Goal: Navigation & Orientation: Find specific page/section

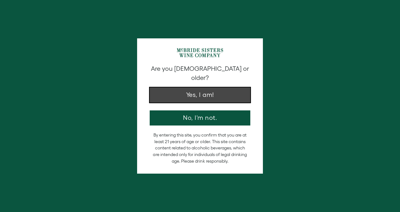
click at [240, 88] on button "Yes, I am!" at bounding box center [200, 95] width 101 height 15
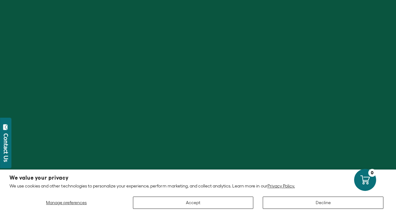
scroll to position [158, 0]
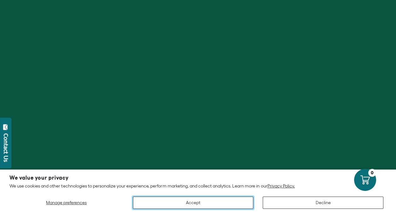
click at [208, 200] on button "Accept" at bounding box center [193, 203] width 121 height 12
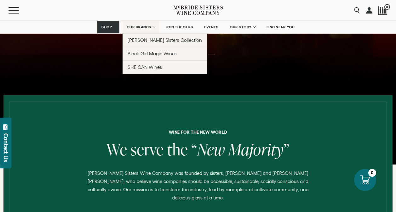
click at [154, 29] on link "OUR BRANDS" at bounding box center [140, 27] width 36 height 13
